Goal: Check status: Check status

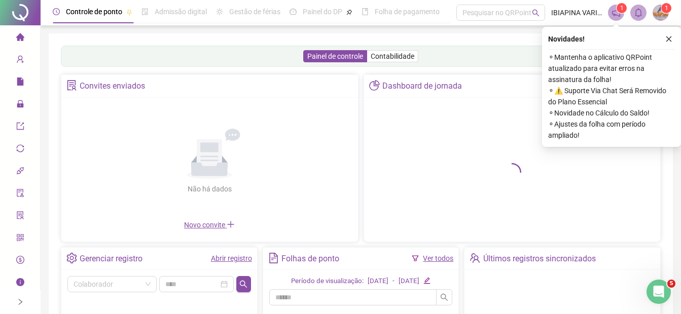
scroll to position [67, 0]
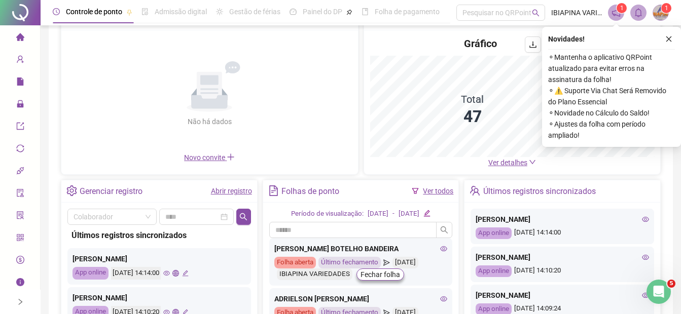
click at [220, 193] on link "Abrir registro" at bounding box center [231, 191] width 41 height 8
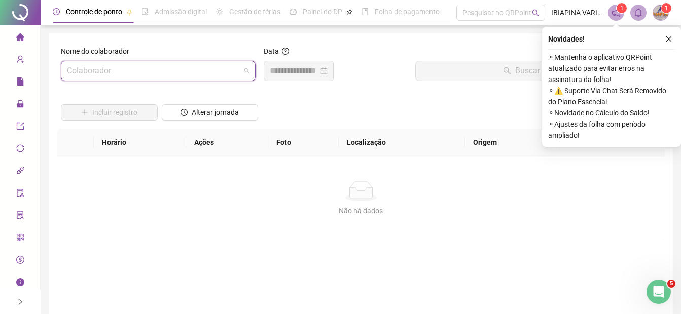
click at [184, 73] on input "search" at bounding box center [153, 70] width 173 height 19
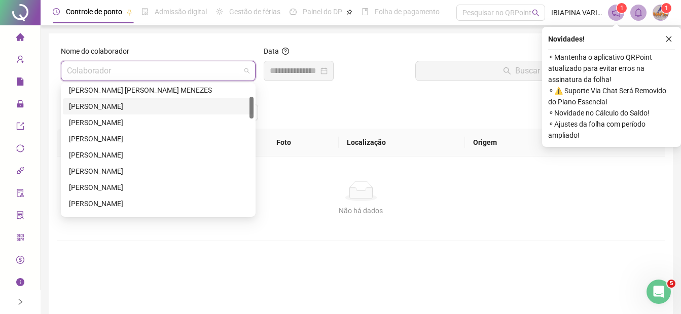
scroll to position [135, 0]
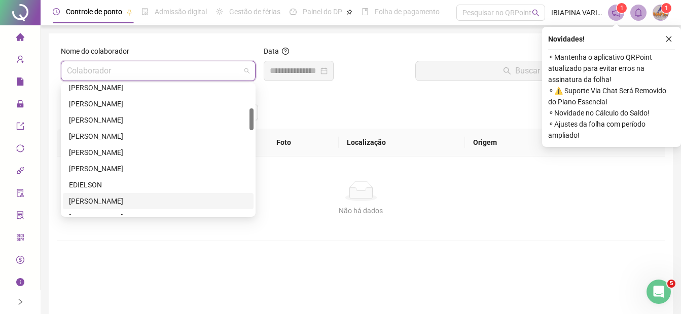
click at [121, 198] on div "[PERSON_NAME]" at bounding box center [158, 201] width 178 height 11
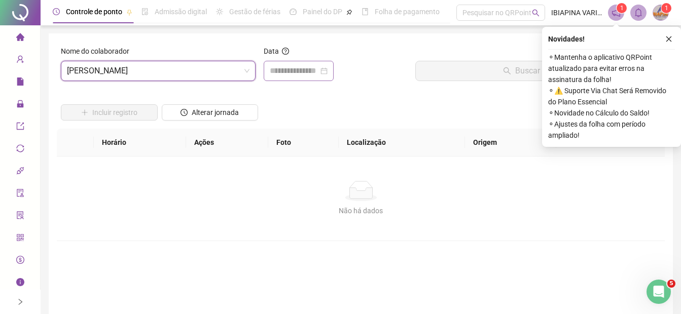
click at [311, 79] on div at bounding box center [299, 71] width 70 height 20
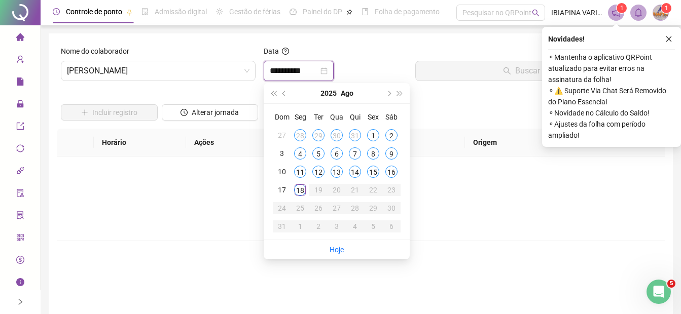
type input "**********"
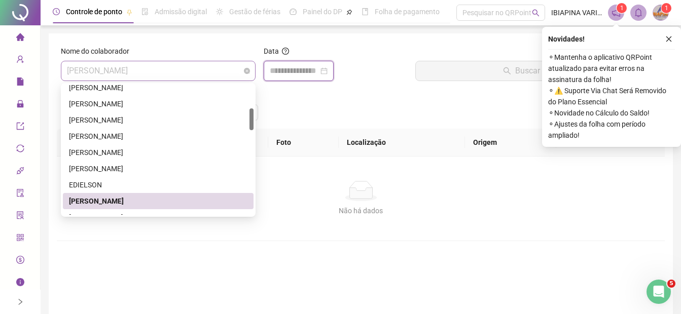
click at [231, 73] on span "[PERSON_NAME]" at bounding box center [158, 70] width 182 height 19
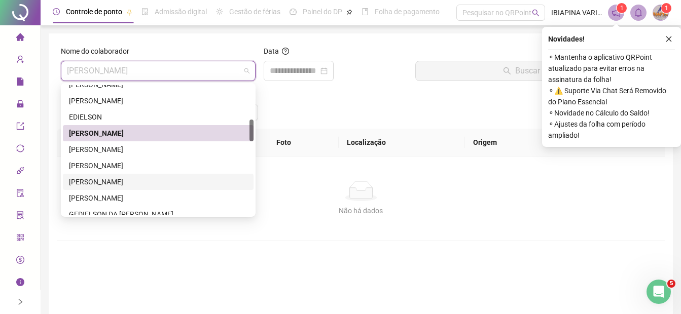
scroll to position [237, 0]
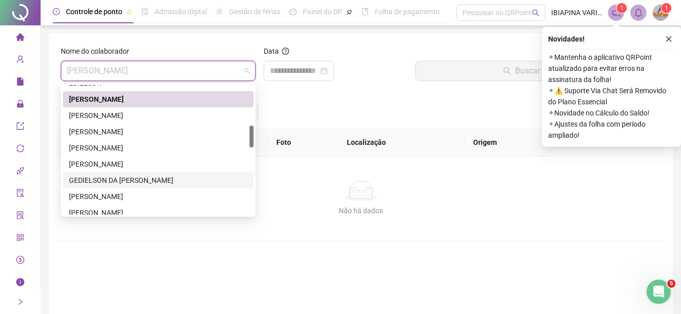
click at [143, 180] on div "GEDIELSON DA [PERSON_NAME]" at bounding box center [158, 180] width 178 height 11
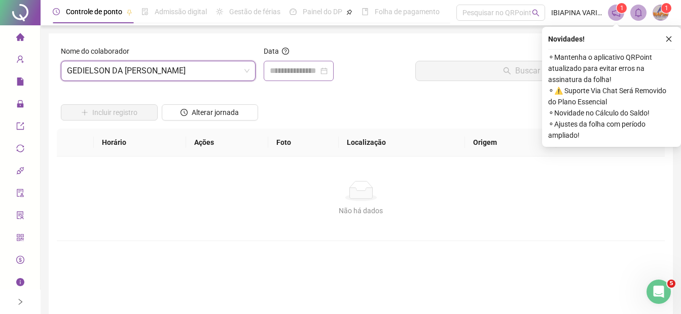
click at [327, 70] on div at bounding box center [299, 71] width 58 height 12
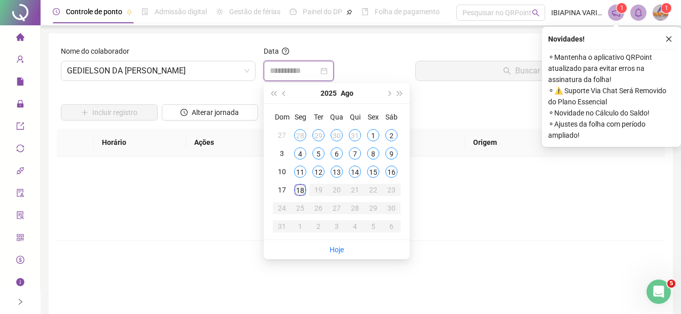
type input "**********"
click at [299, 186] on div "18" at bounding box center [300, 190] width 12 height 12
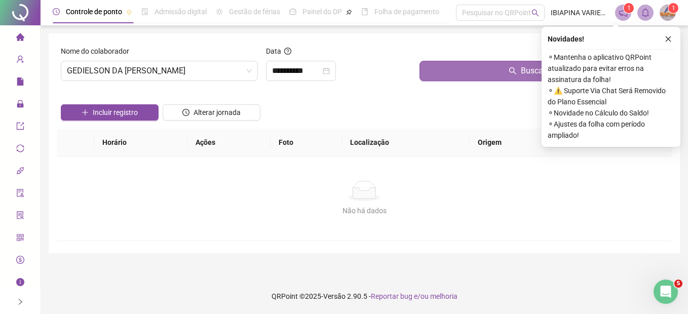
click at [476, 69] on button "Buscar registros" at bounding box center [544, 71] width 248 height 20
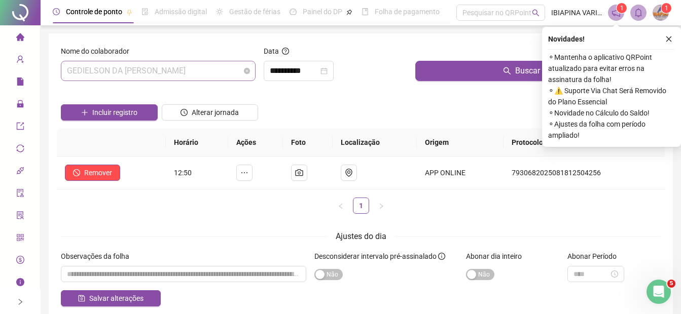
click at [219, 69] on span "GEDIELSON DA [PERSON_NAME]" at bounding box center [158, 70] width 182 height 19
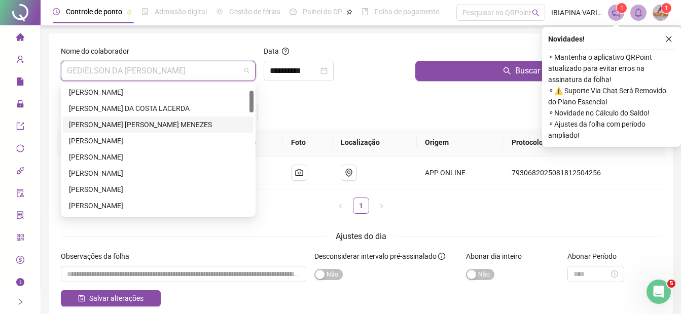
scroll to position [0, 0]
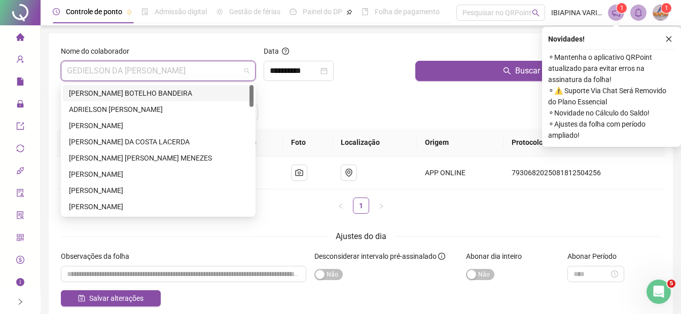
click at [162, 93] on div "[PERSON_NAME] BOTELHO BANDEIRA" at bounding box center [158, 93] width 178 height 11
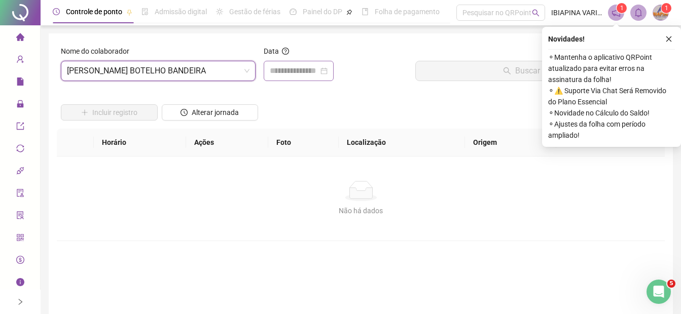
click at [327, 70] on div at bounding box center [299, 71] width 58 height 12
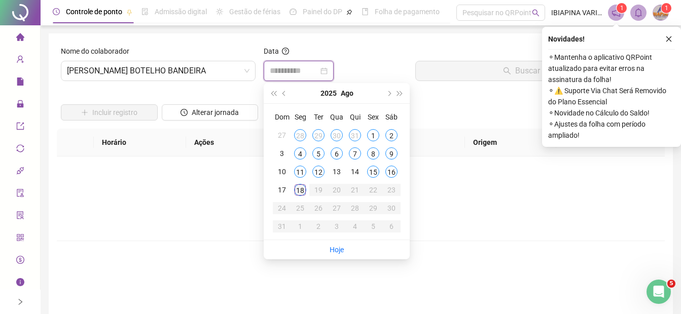
type input "**********"
click at [300, 189] on div "18" at bounding box center [300, 190] width 12 height 12
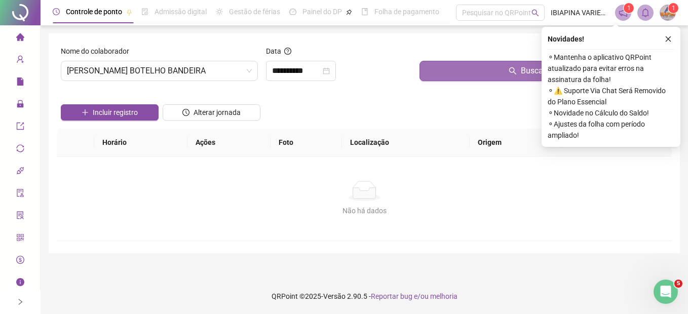
click at [488, 74] on button "Buscar registros" at bounding box center [544, 71] width 248 height 20
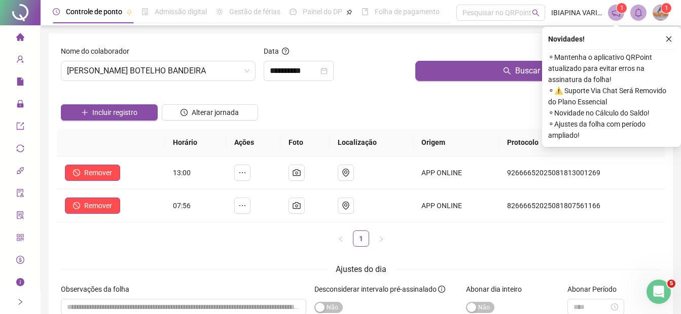
click at [678, 37] on div "Novidades ! ⚬ Mantenha o aplicativo QRPoint atualizado para evitar erros na ass…" at bounding box center [611, 87] width 139 height 120
click at [671, 37] on icon "close" at bounding box center [668, 38] width 7 height 7
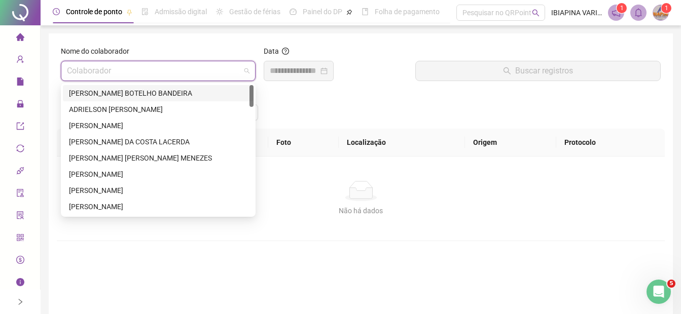
click at [237, 72] on input "search" at bounding box center [153, 70] width 173 height 19
type input "*"
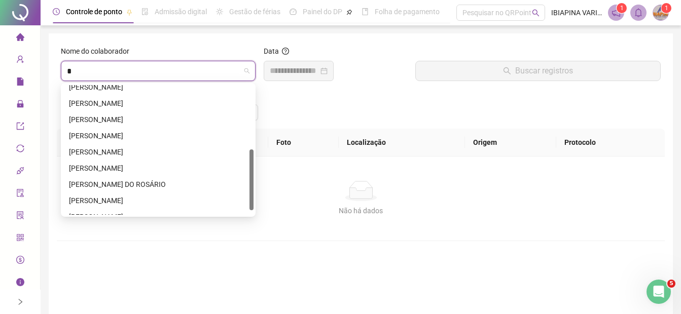
scroll to position [146, 0]
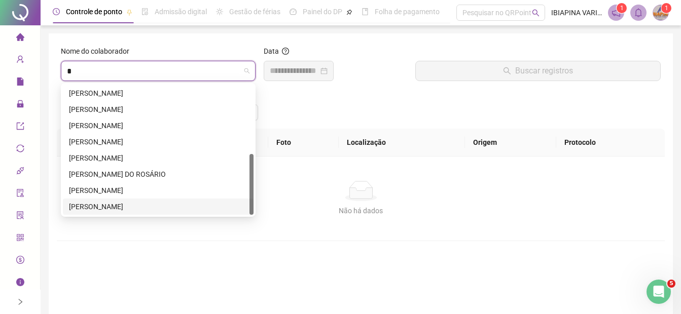
click at [182, 206] on div "[PERSON_NAME]" at bounding box center [158, 206] width 178 height 11
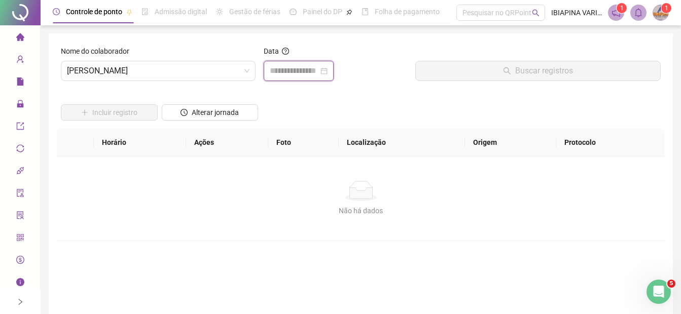
click at [318, 71] on input at bounding box center [294, 71] width 49 height 12
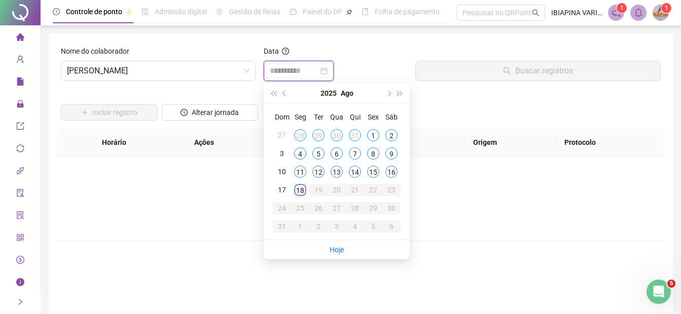
type input "**********"
click at [296, 189] on div "18" at bounding box center [300, 190] width 12 height 12
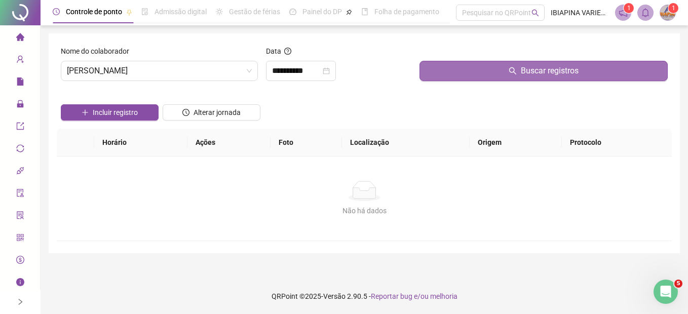
click at [469, 69] on button "Buscar registros" at bounding box center [544, 71] width 248 height 20
